Goal: Task Accomplishment & Management: Complete application form

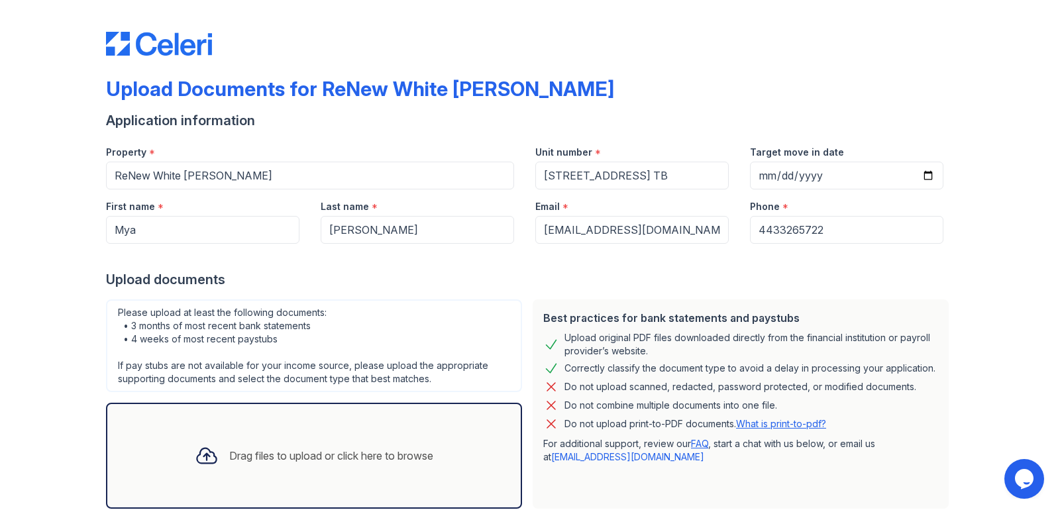
scroll to position [167, 0]
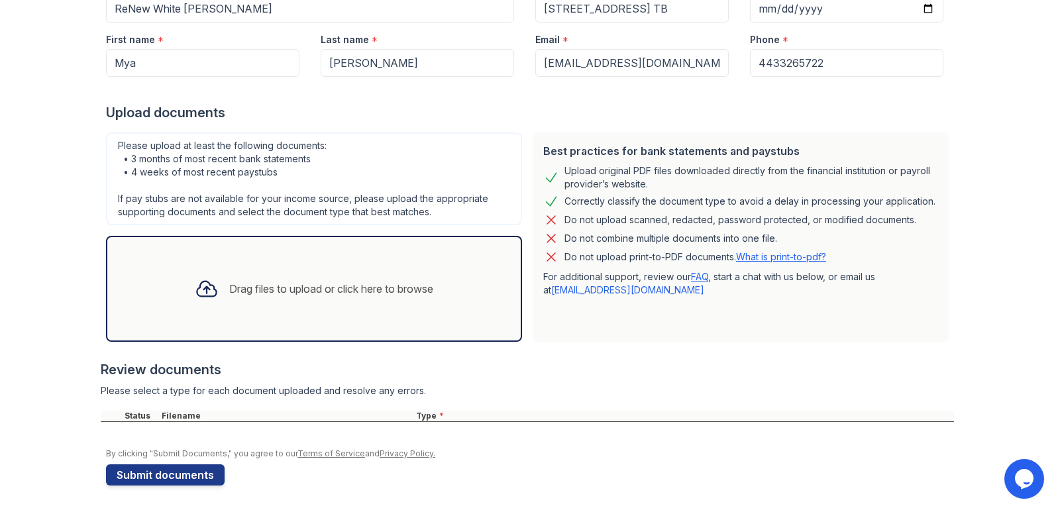
click at [229, 281] on div "Drag files to upload or click here to browse" at bounding box center [331, 289] width 204 height 16
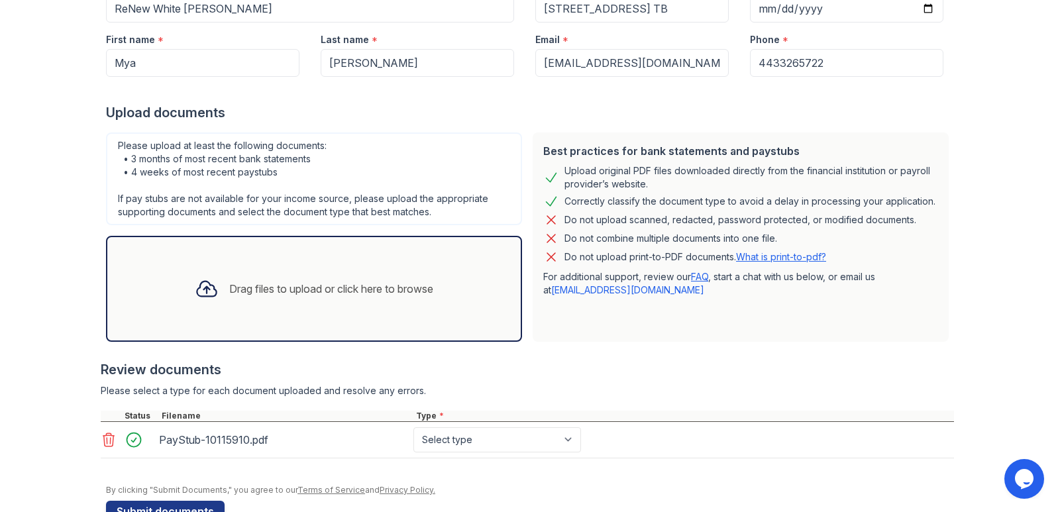
click at [229, 293] on div "Drag files to upload or click here to browse" at bounding box center [331, 289] width 204 height 16
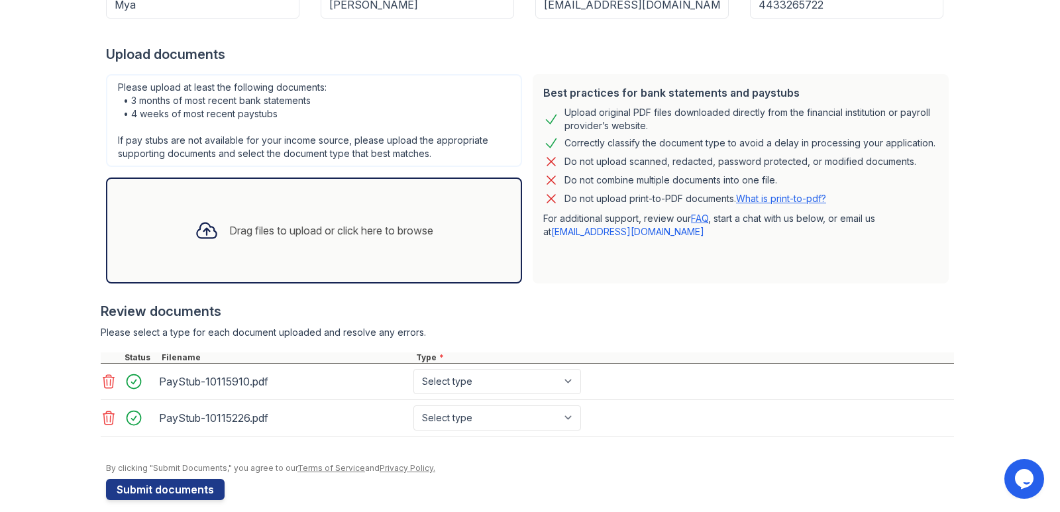
scroll to position [240, 0]
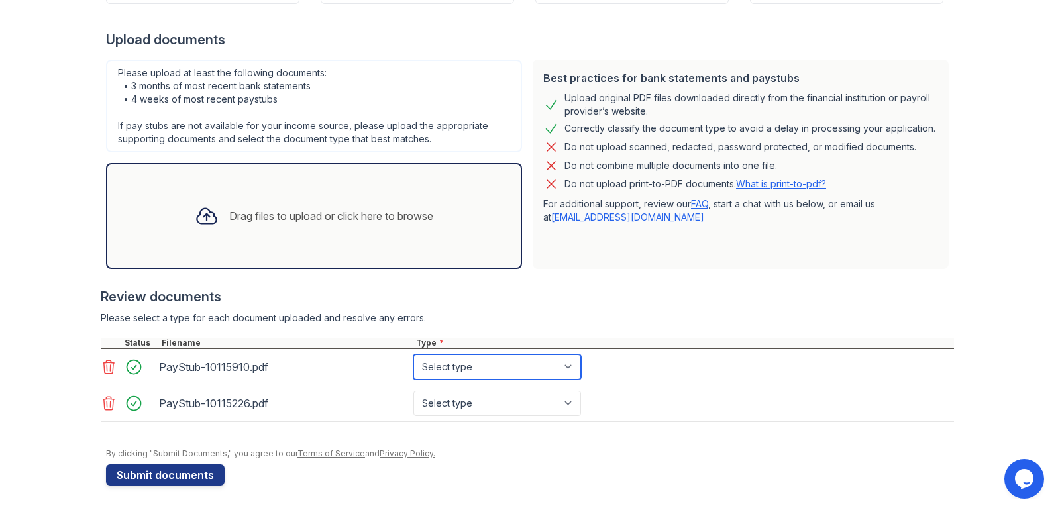
click at [507, 368] on select "Select type Paystub Bank Statement Offer Letter Tax Documents Benefit Award Let…" at bounding box center [497, 366] width 168 height 25
select select "paystub"
click at [413, 354] on select "Select type Paystub Bank Statement Offer Letter Tax Documents Benefit Award Let…" at bounding box center [497, 366] width 168 height 25
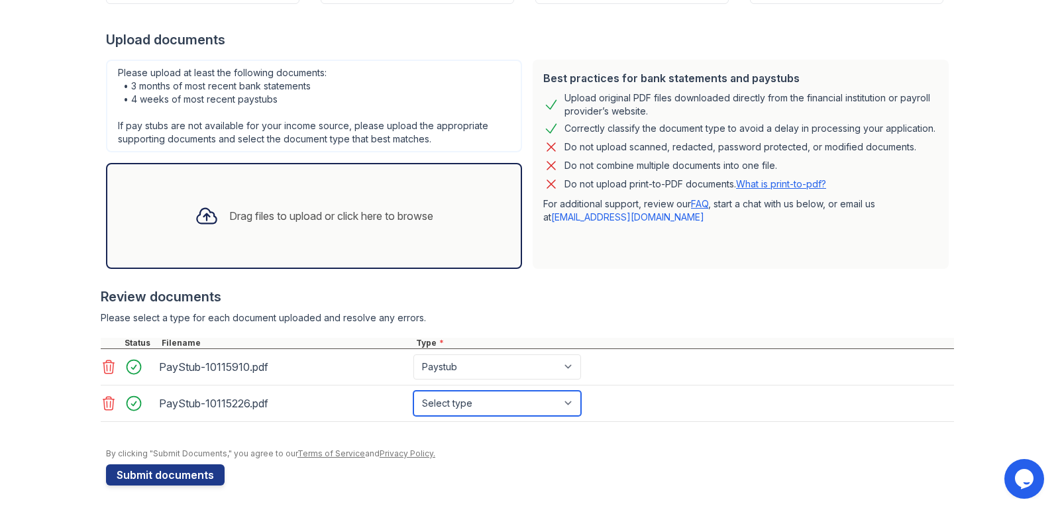
click at [496, 401] on select "Select type Paystub Bank Statement Offer Letter Tax Documents Benefit Award Let…" at bounding box center [497, 403] width 168 height 25
select select "paystub"
click at [413, 391] on select "Select type Paystub Bank Statement Offer Letter Tax Documents Benefit Award Let…" at bounding box center [497, 403] width 168 height 25
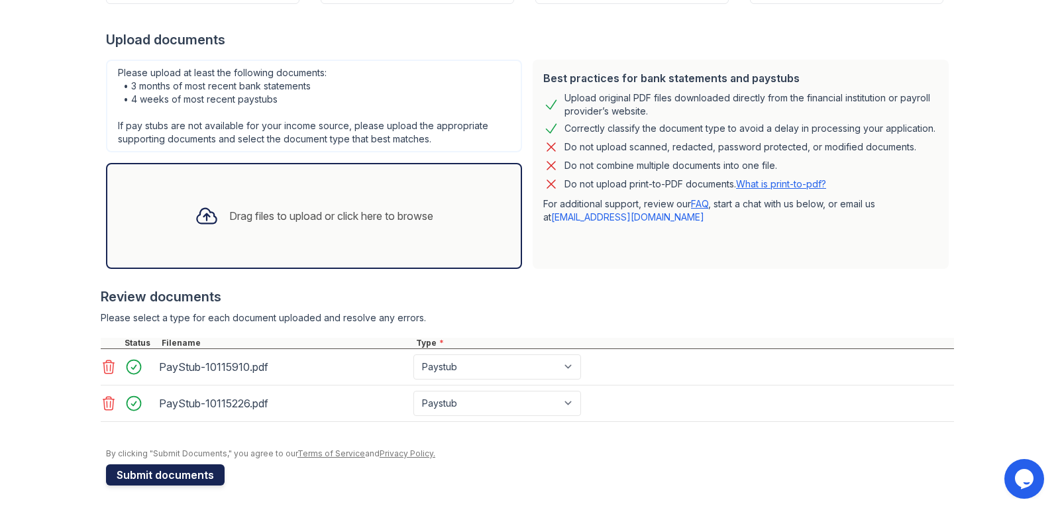
click at [156, 470] on button "Submit documents" at bounding box center [165, 474] width 119 height 21
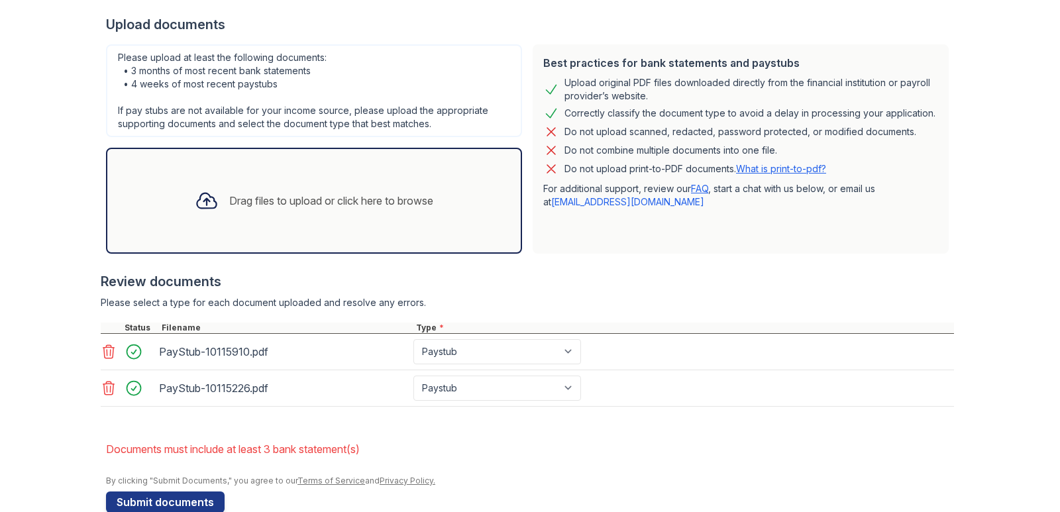
scroll to position [301, 0]
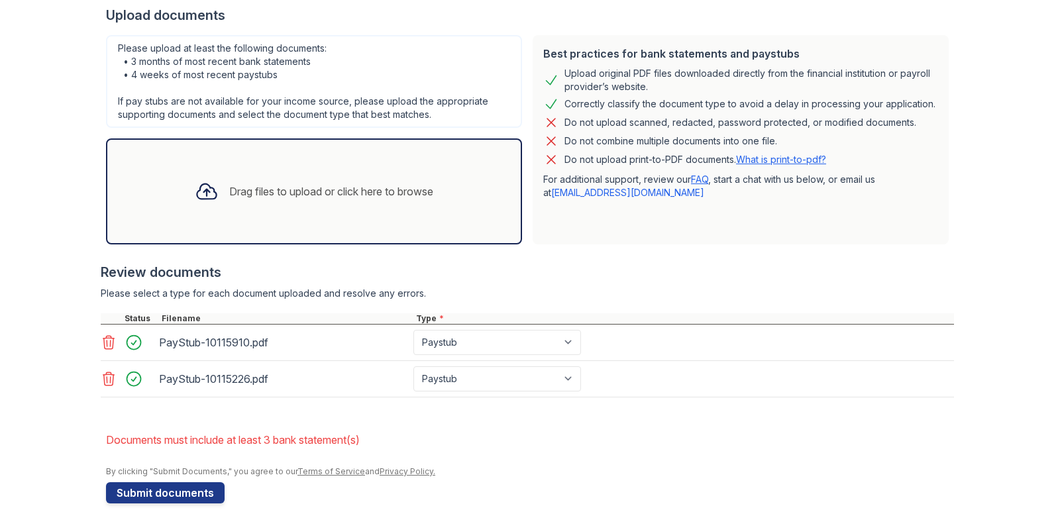
click at [375, 189] on div "Drag files to upload or click here to browse" at bounding box center [331, 192] width 204 height 16
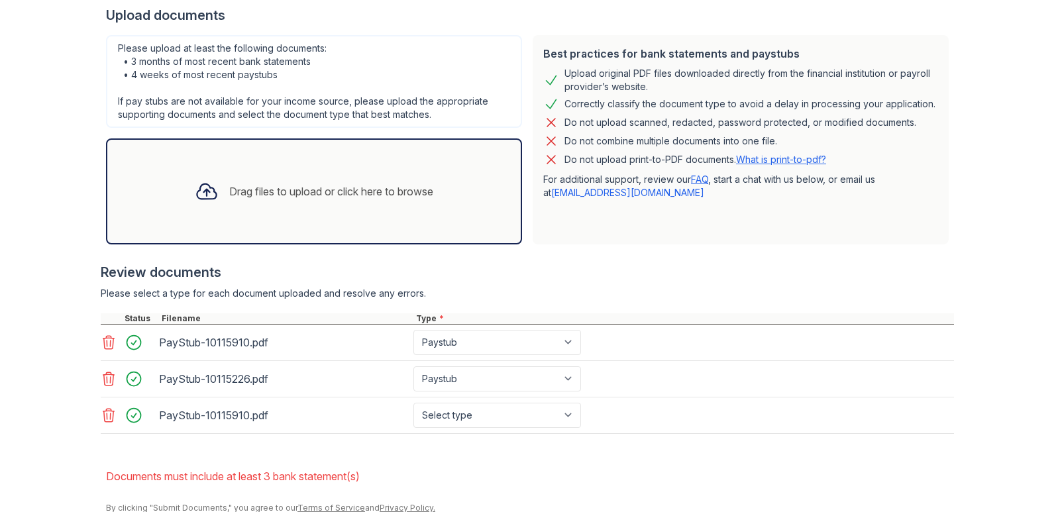
click at [272, 180] on div "Drag files to upload or click here to browse" at bounding box center [314, 191] width 260 height 45
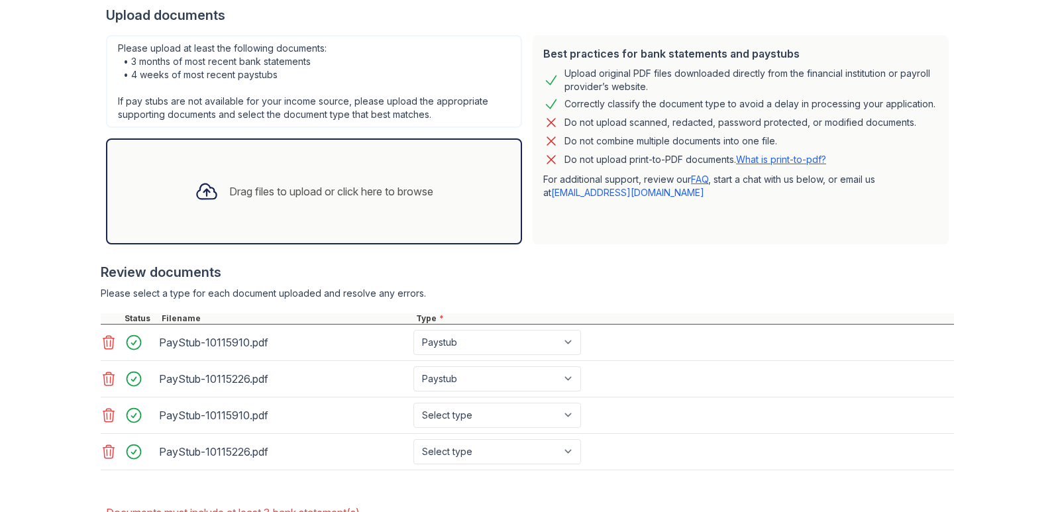
click at [334, 174] on div "Drag files to upload or click here to browse" at bounding box center [314, 191] width 260 height 45
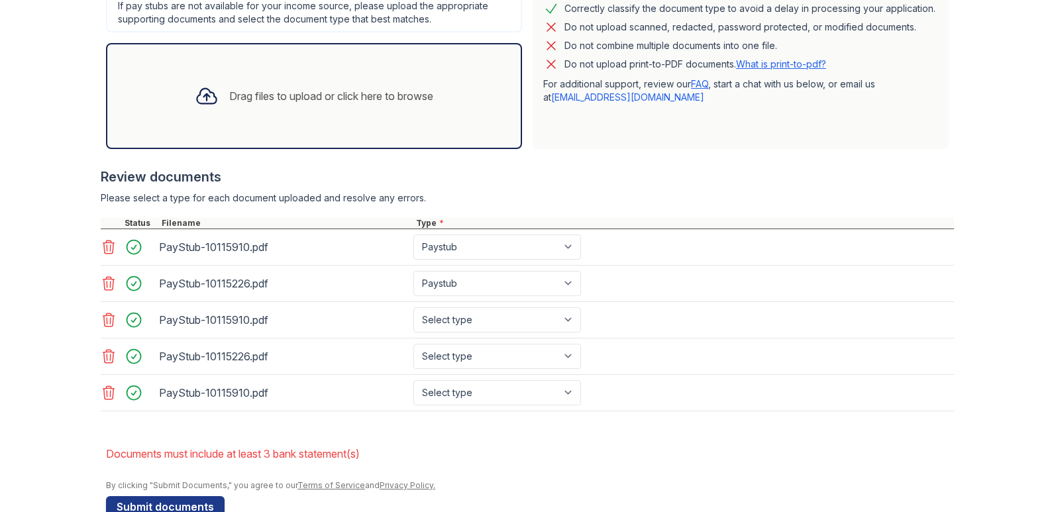
scroll to position [429, 0]
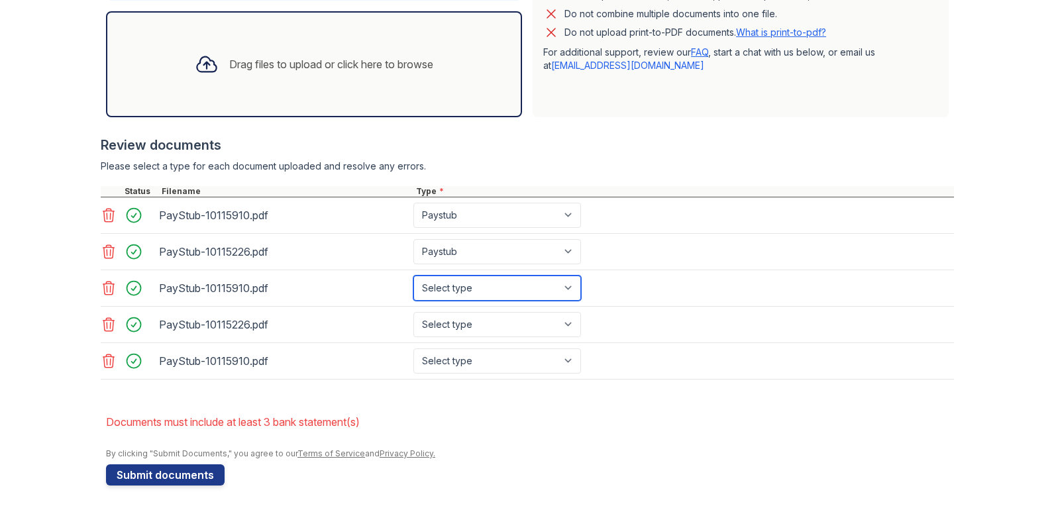
click at [558, 290] on select "Select type Paystub Bank Statement Offer Letter Tax Documents Benefit Award Let…" at bounding box center [497, 288] width 168 height 25
select select "bank_statement"
click at [413, 276] on select "Select type Paystub Bank Statement Offer Letter Tax Documents Benefit Award Let…" at bounding box center [497, 288] width 168 height 25
click at [524, 327] on select "Select type Paystub Bank Statement Offer Letter Tax Documents Benefit Award Let…" at bounding box center [497, 324] width 168 height 25
select select "bank_statement"
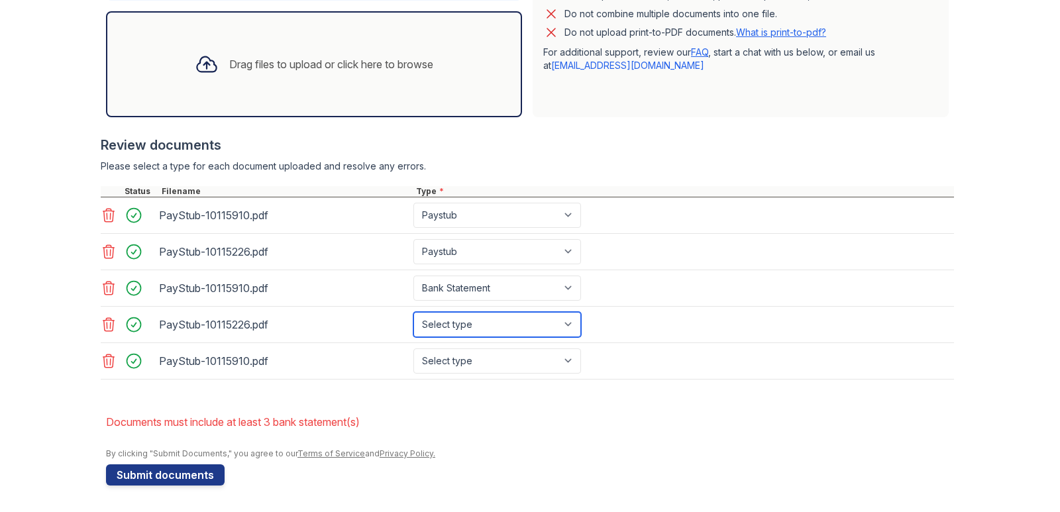
click at [413, 312] on select "Select type Paystub Bank Statement Offer Letter Tax Documents Benefit Award Let…" at bounding box center [497, 324] width 168 height 25
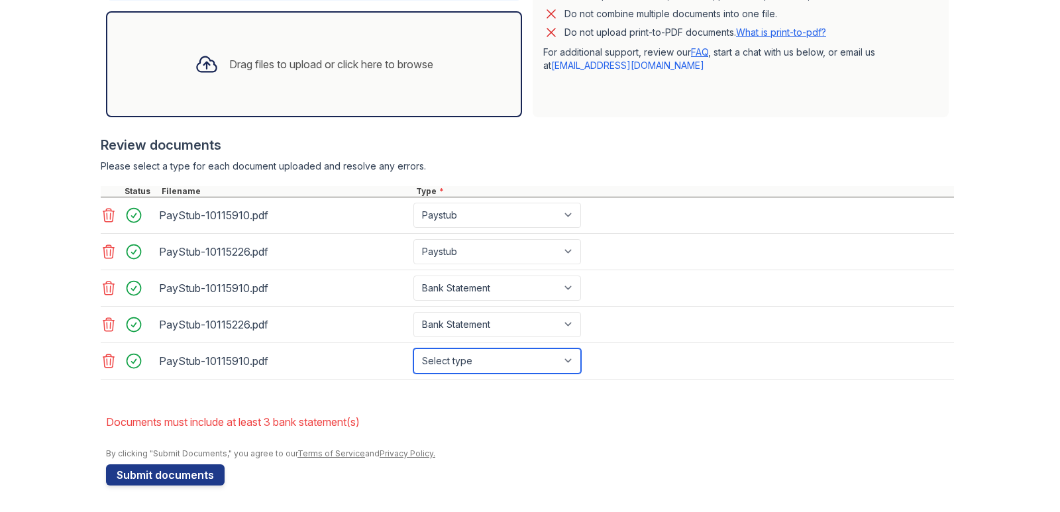
click at [513, 364] on select "Select type Paystub Bank Statement Offer Letter Tax Documents Benefit Award Let…" at bounding box center [497, 361] width 168 height 25
select select "bank_statement"
click at [413, 349] on select "Select type Paystub Bank Statement Offer Letter Tax Documents Benefit Award Let…" at bounding box center [497, 361] width 168 height 25
click at [635, 429] on li "Documents must include at least 3 bank statement(s)" at bounding box center [530, 422] width 848 height 27
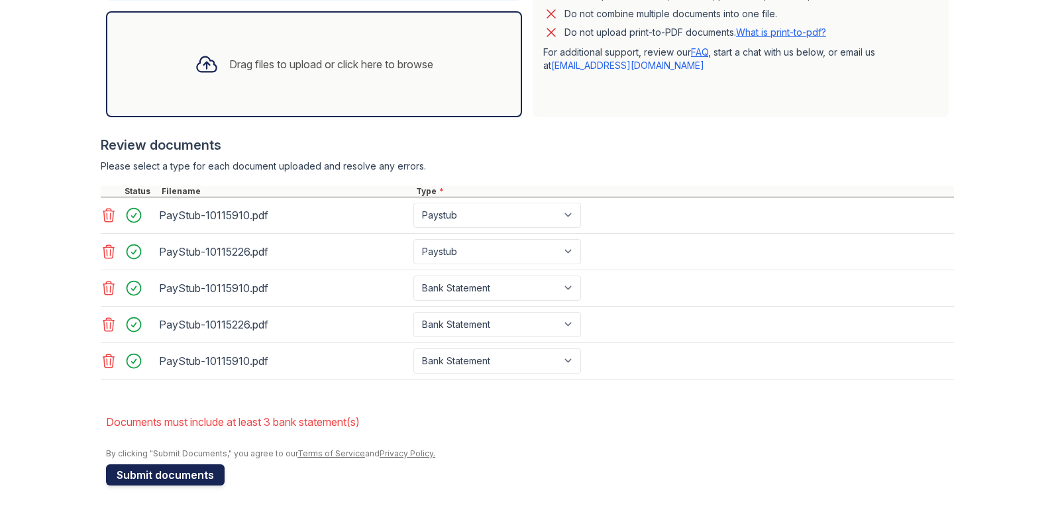
click at [192, 472] on button "Submit documents" at bounding box center [165, 474] width 119 height 21
